Goal: Information Seeking & Learning: Learn about a topic

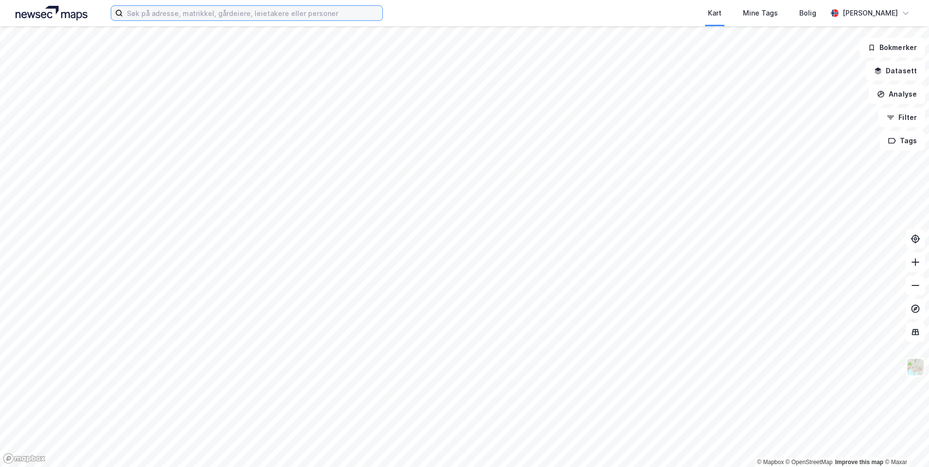
click at [269, 17] on input at bounding box center [252, 13] width 259 height 15
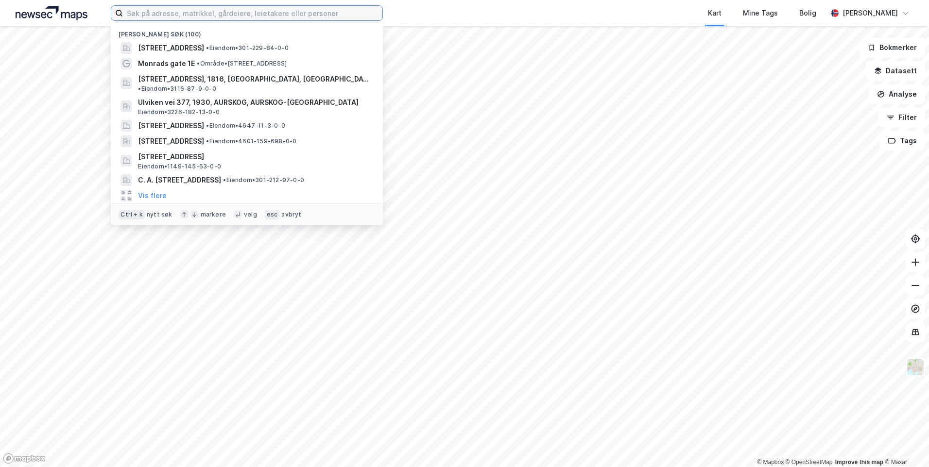
paste input "[STREET_ADDRESS]"
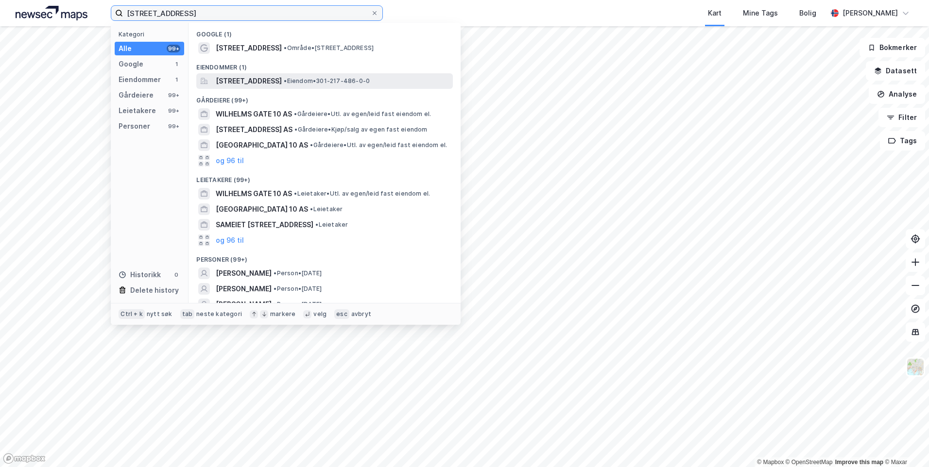
type input "[STREET_ADDRESS]"
click at [370, 79] on span "• Eiendom • 301-217-486-0-0" at bounding box center [327, 81] width 86 height 8
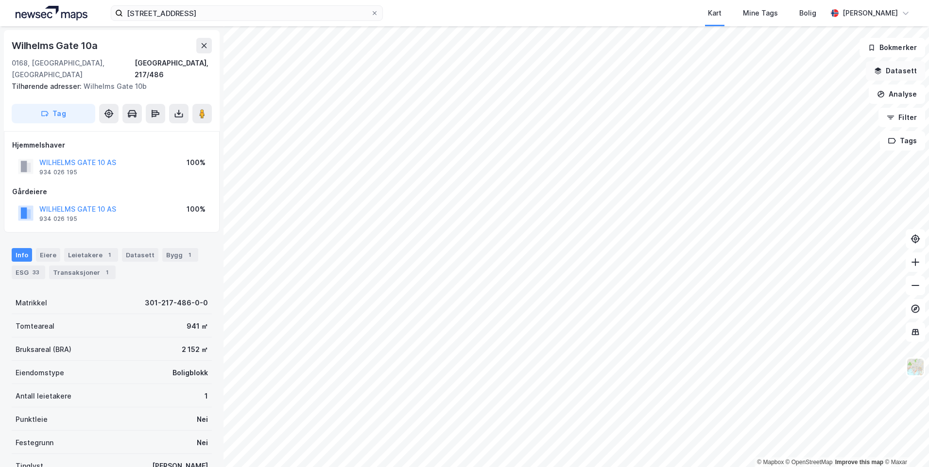
click at [898, 73] on button "Datasett" at bounding box center [895, 70] width 59 height 19
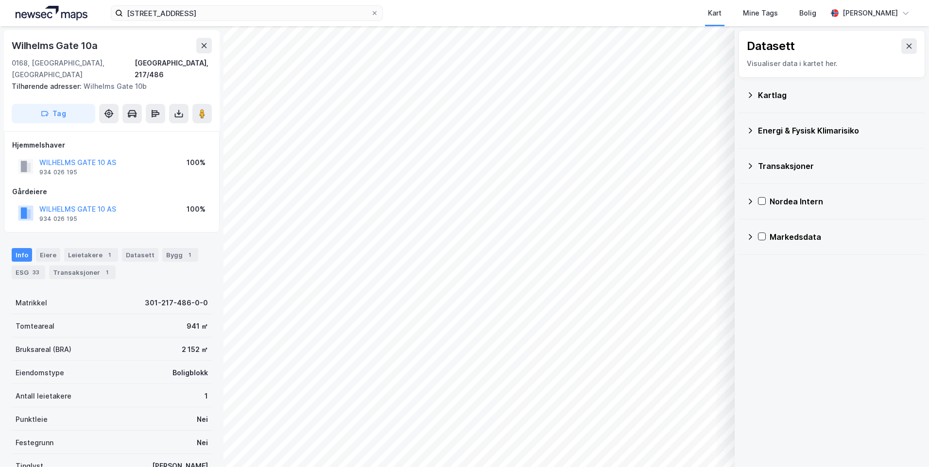
click at [747, 92] on icon at bounding box center [750, 95] width 8 height 8
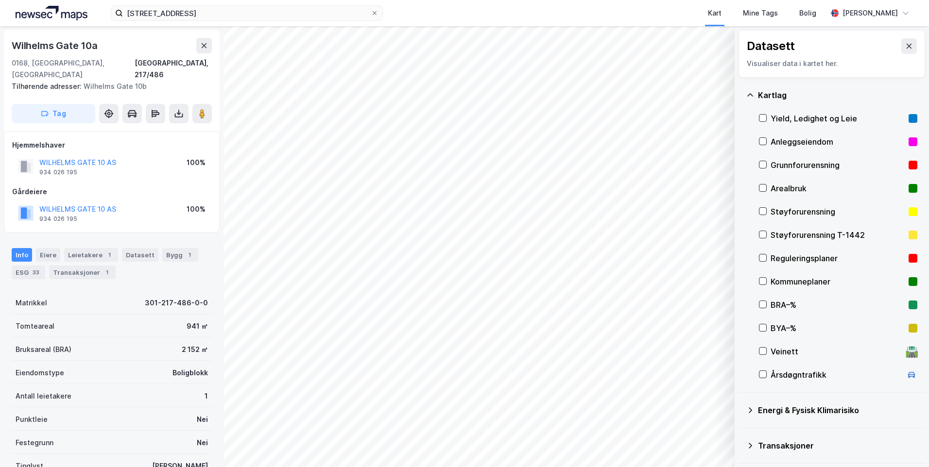
click at [767, 164] on div "Grunnforurensning" at bounding box center [838, 165] width 158 height 23
click at [750, 95] on icon at bounding box center [750, 95] width 8 height 8
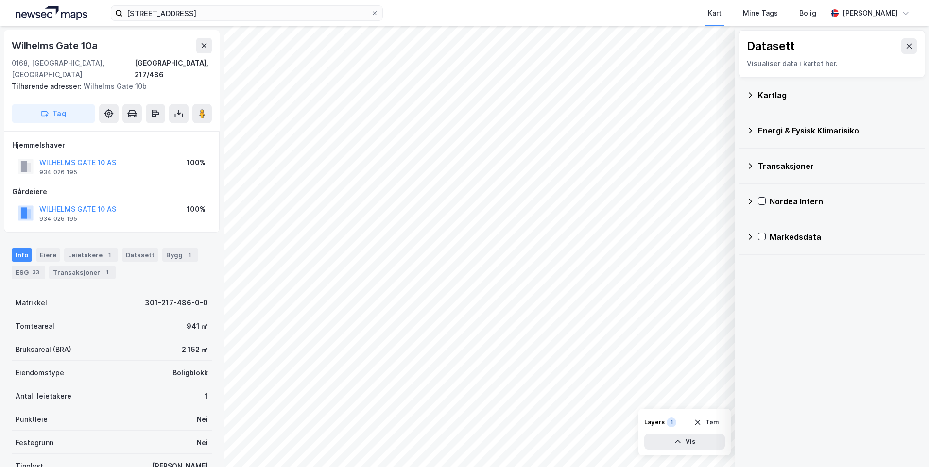
click at [750, 131] on icon at bounding box center [750, 131] width 8 height 8
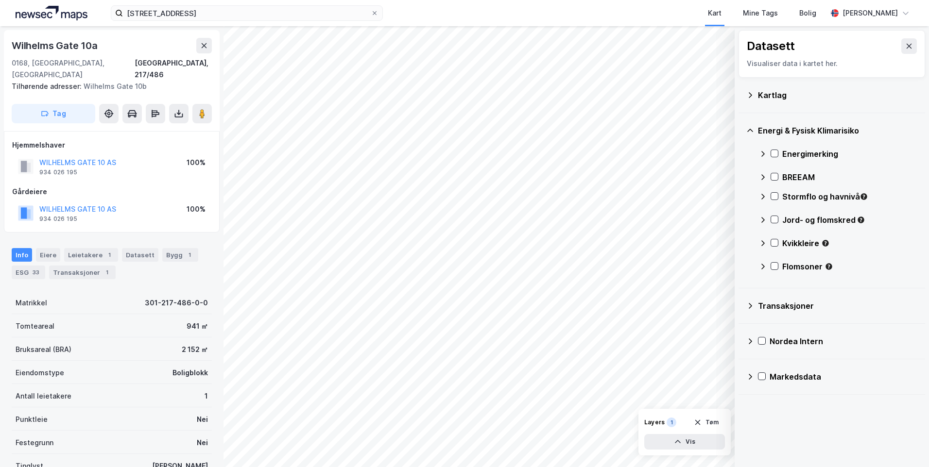
click at [759, 152] on icon at bounding box center [763, 154] width 8 height 8
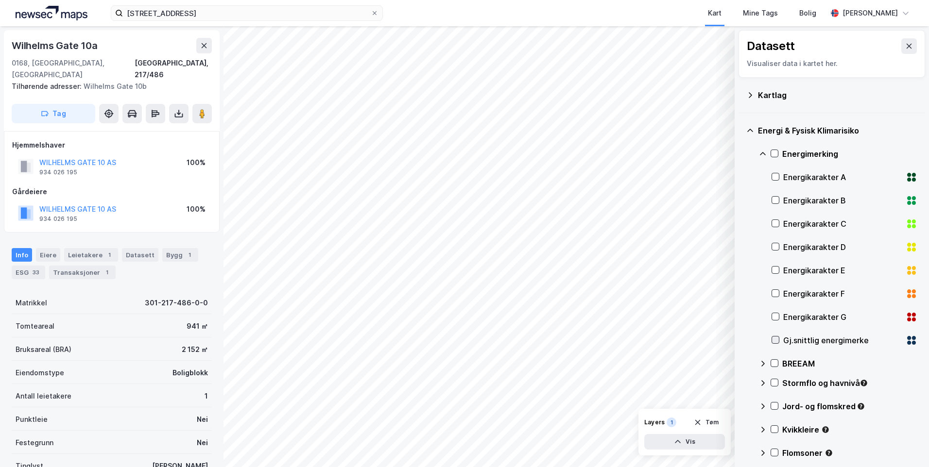
click at [774, 339] on icon at bounding box center [775, 340] width 7 height 7
click at [760, 151] on icon at bounding box center [763, 154] width 8 height 8
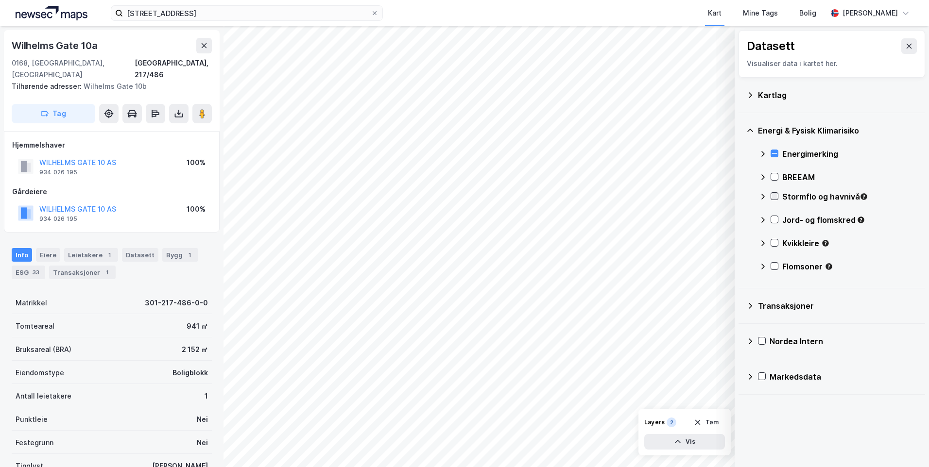
click at [773, 196] on icon at bounding box center [774, 196] width 7 height 7
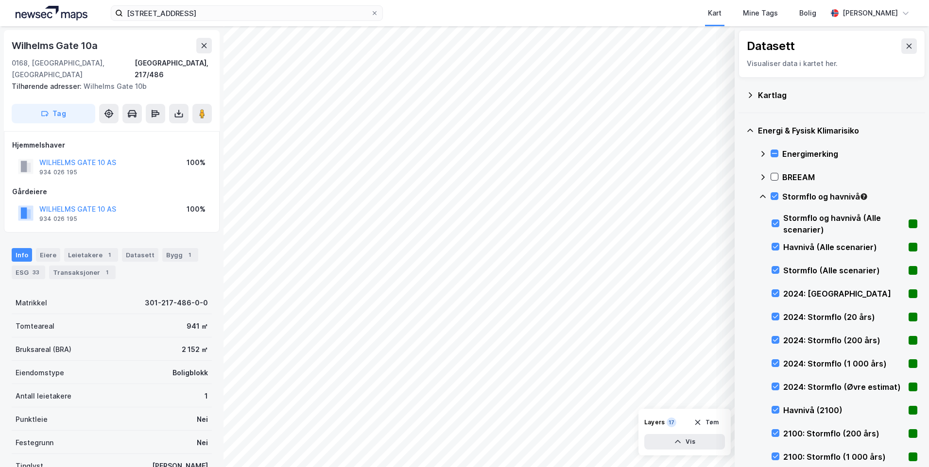
click at [761, 196] on icon at bounding box center [763, 197] width 8 height 8
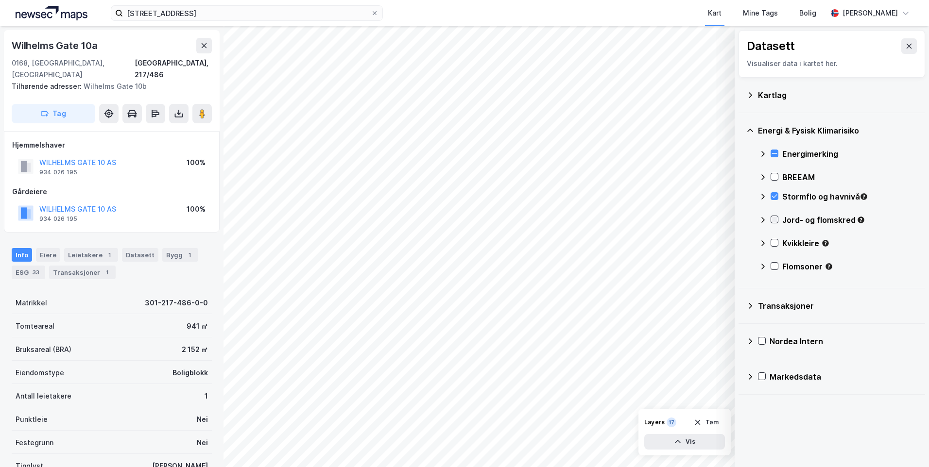
click at [775, 218] on icon at bounding box center [774, 219] width 7 height 7
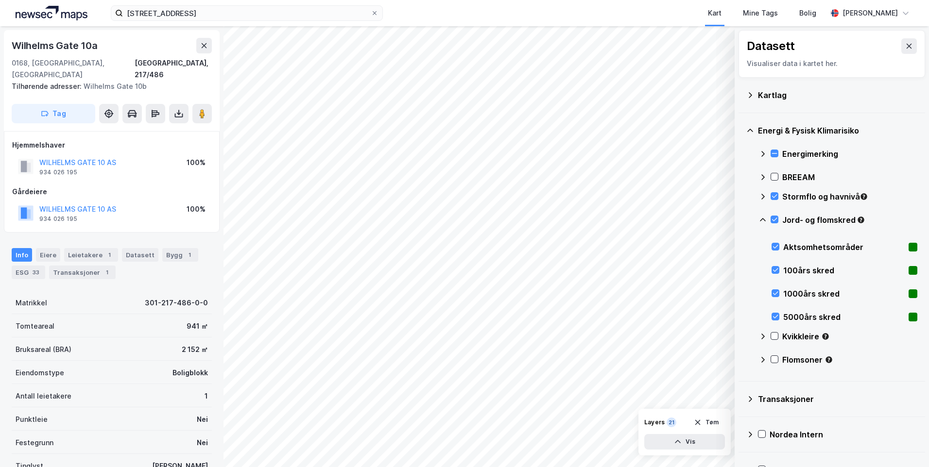
click at [763, 217] on icon at bounding box center [763, 220] width 8 height 8
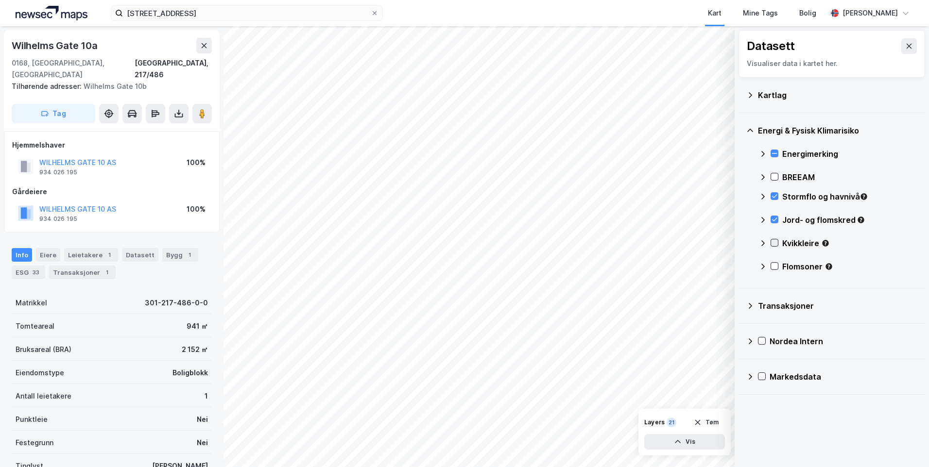
click at [775, 241] on icon at bounding box center [774, 243] width 7 height 7
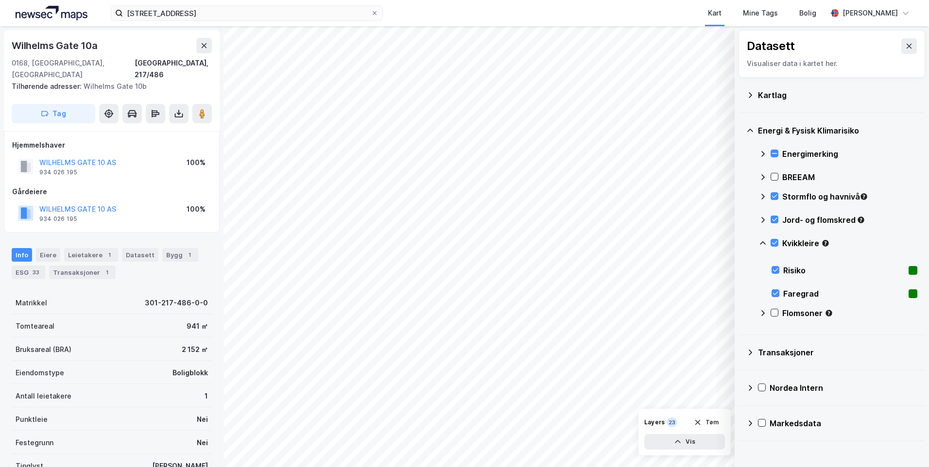
click at [760, 240] on icon at bounding box center [763, 244] width 8 height 8
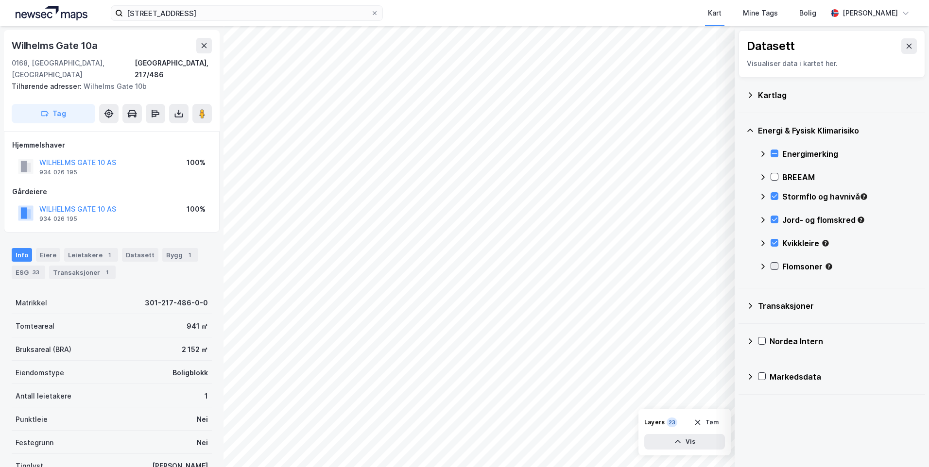
click at [775, 265] on icon at bounding box center [774, 266] width 7 height 7
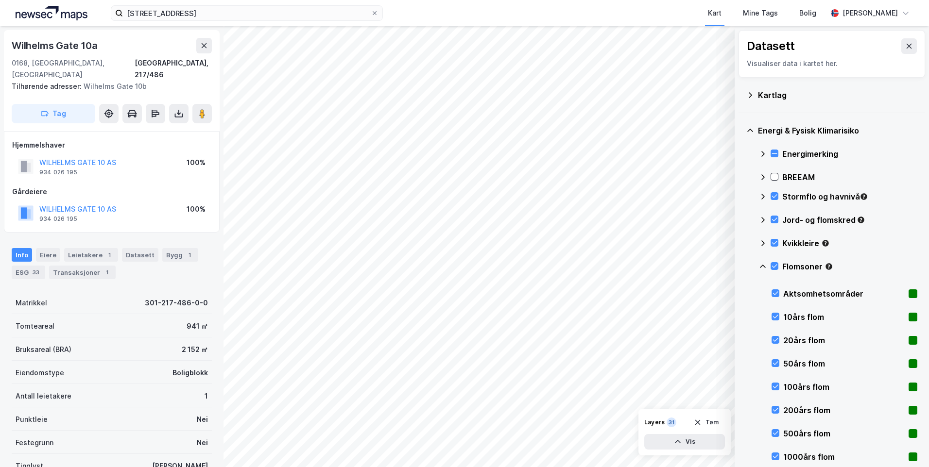
click at [760, 266] on icon at bounding box center [763, 267] width 8 height 8
